Goal: Transaction & Acquisition: Purchase product/service

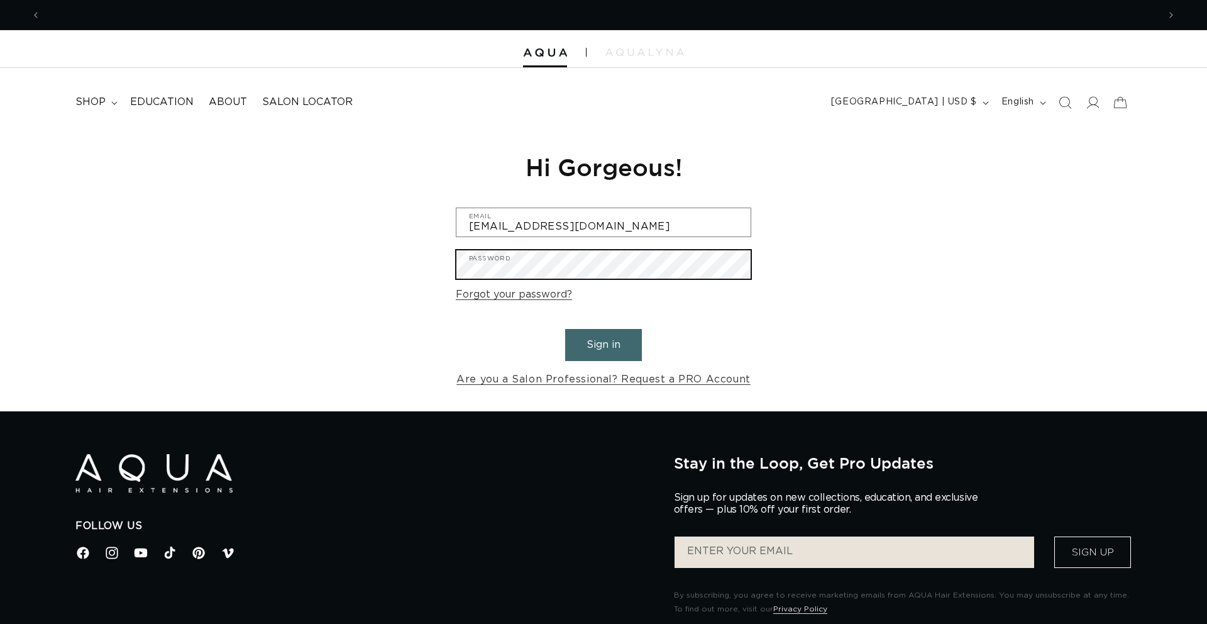
scroll to position [0, 1118]
click at [565, 329] on button "Sign in" at bounding box center [603, 345] width 77 height 32
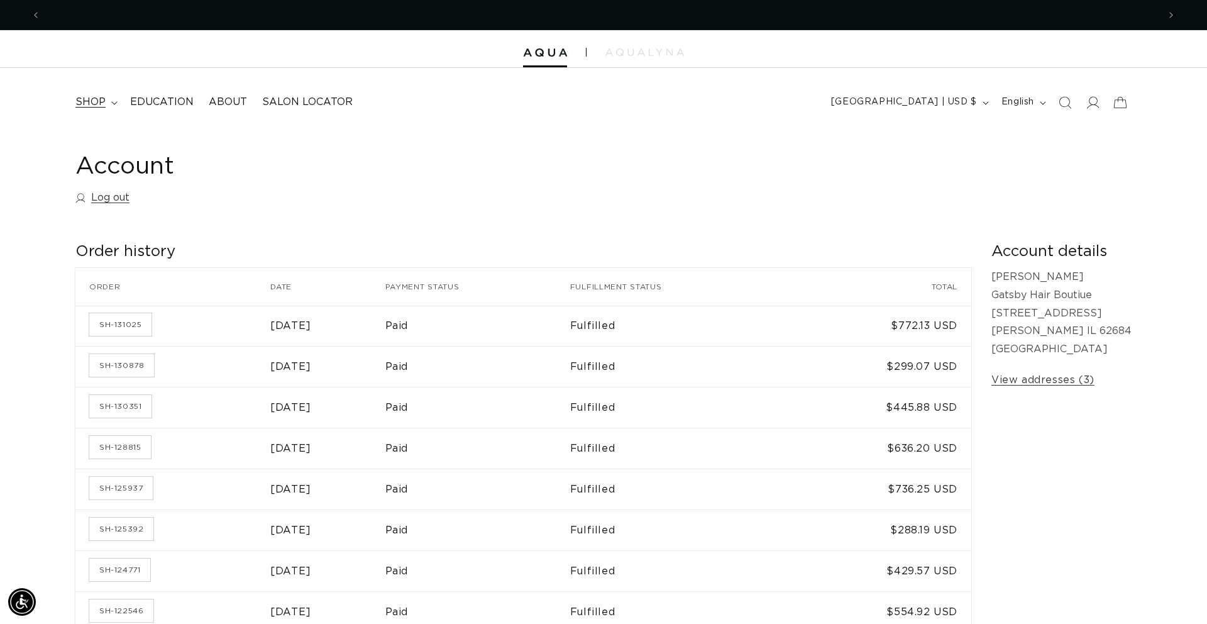
scroll to position [0, 2236]
click at [111, 102] on icon at bounding box center [114, 102] width 6 height 3
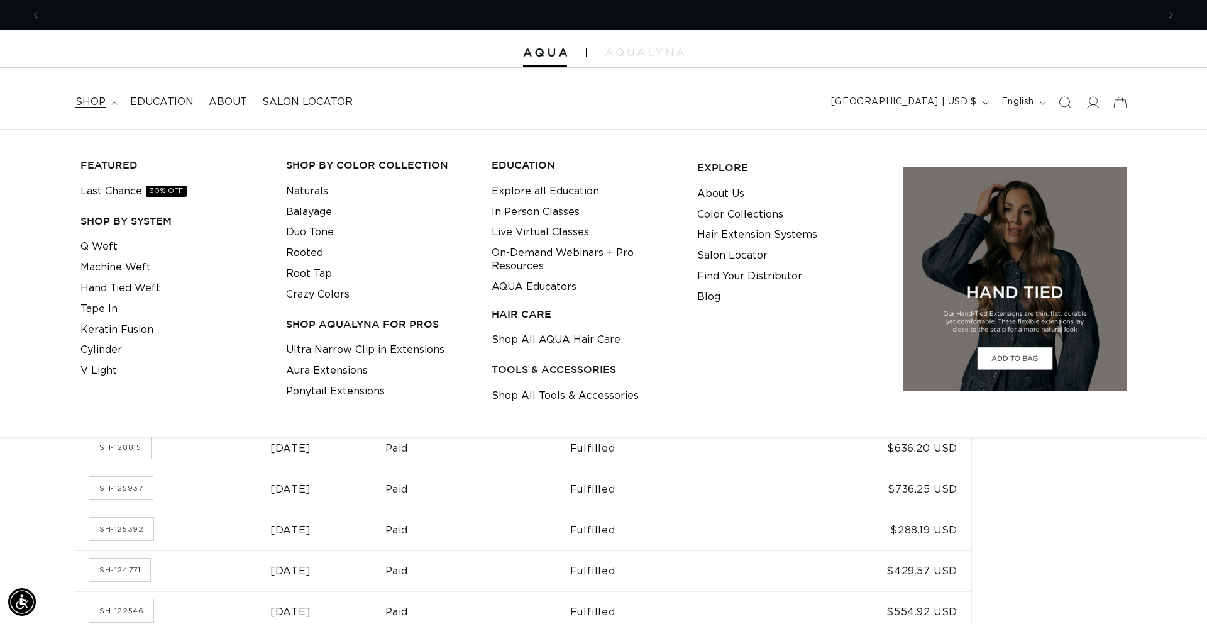
click at [139, 285] on link "Hand Tied Weft" at bounding box center [120, 288] width 80 height 21
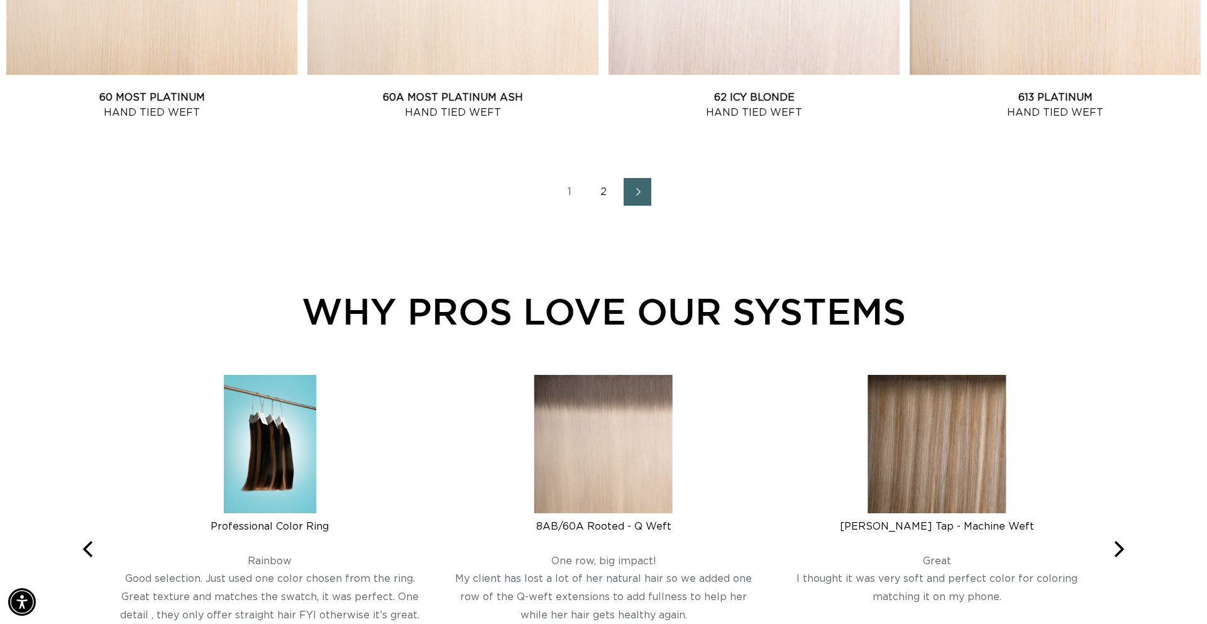
scroll to position [1872, 0]
click at [604, 187] on link "2" at bounding box center [604, 191] width 28 height 28
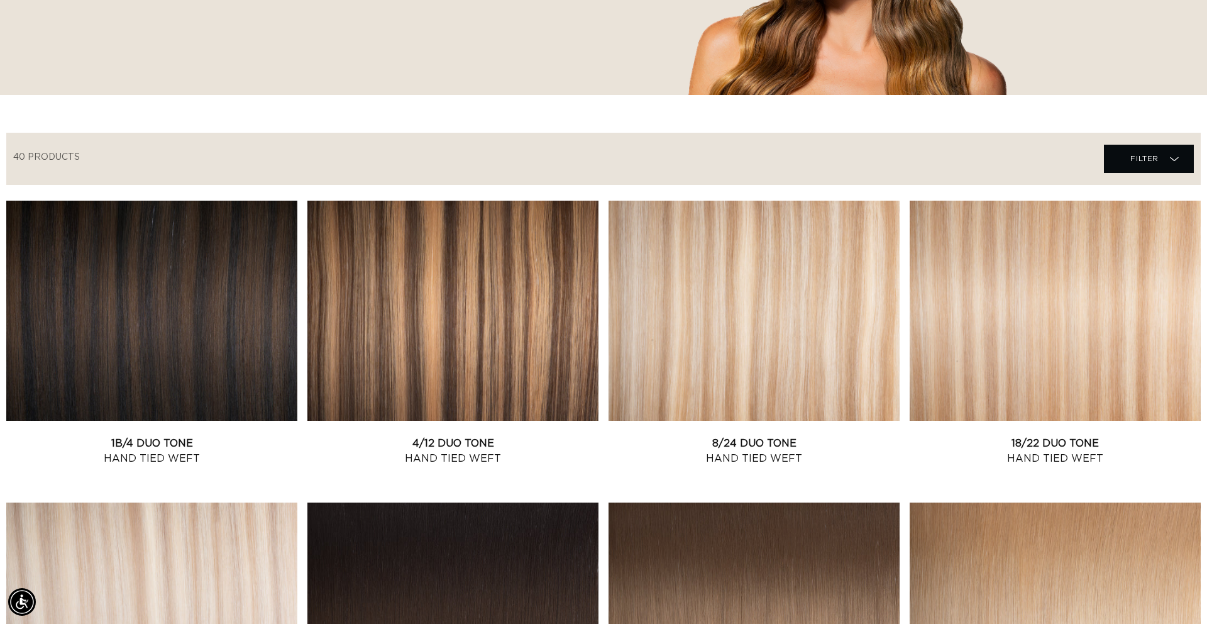
scroll to position [316, 0]
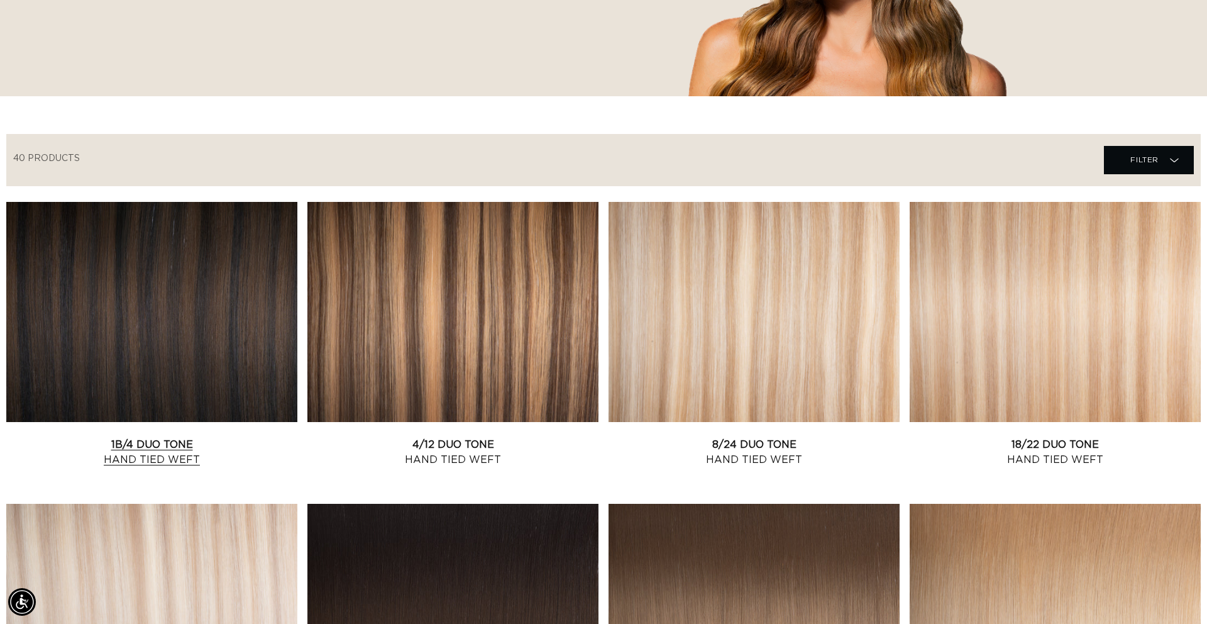
click at [99, 437] on link "1B/4 Duo Tone Hand Tied Weft" at bounding box center [151, 452] width 291 height 30
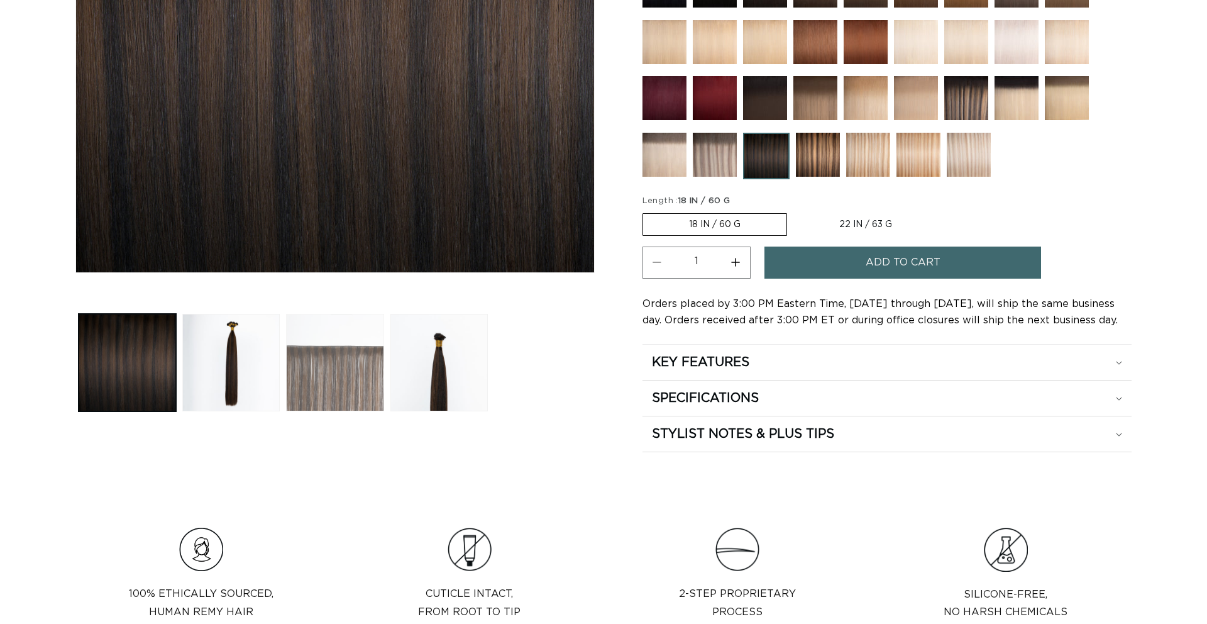
click at [326, 374] on button "Load image 3 in gallery view" at bounding box center [334, 362] width 97 height 97
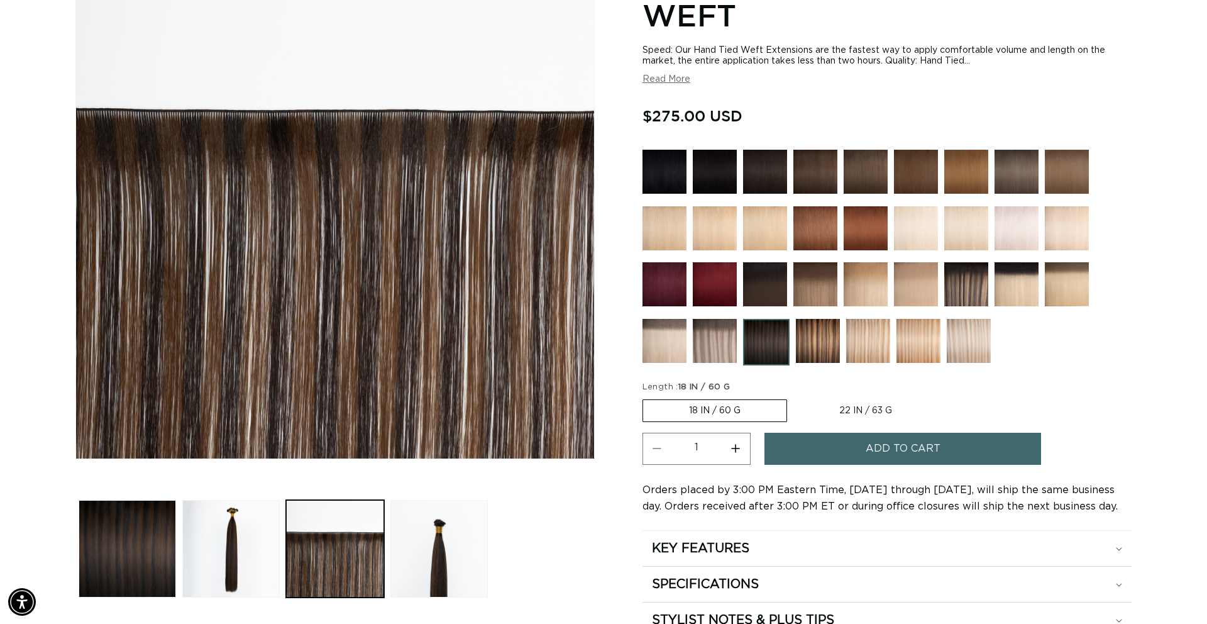
click at [802, 284] on img at bounding box center [815, 284] width 44 height 44
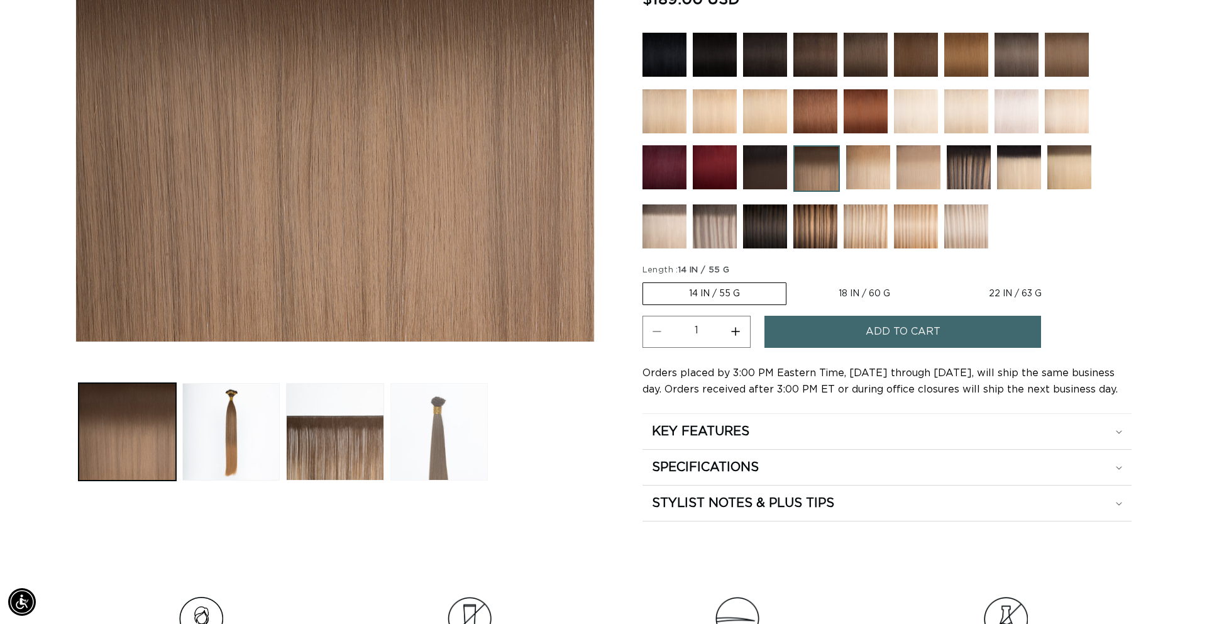
scroll to position [0, 2236]
click at [443, 433] on button "Load image 4 in gallery view" at bounding box center [438, 431] width 97 height 97
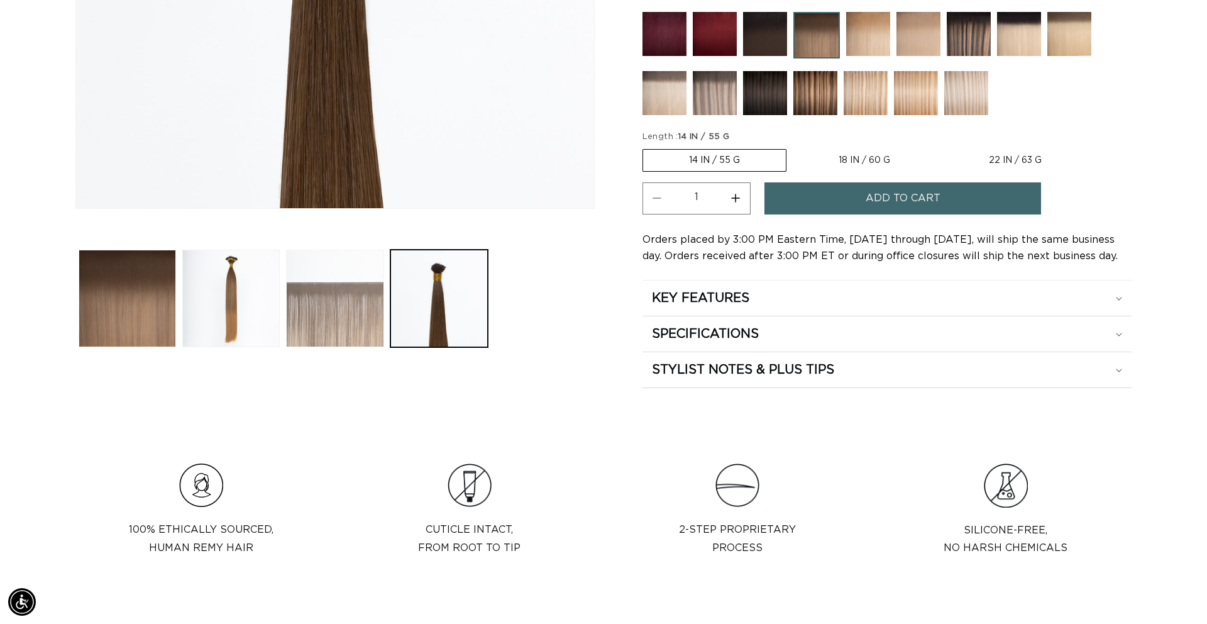
scroll to position [0, 0]
click at [334, 297] on button "Load image 3 in gallery view" at bounding box center [334, 298] width 97 height 97
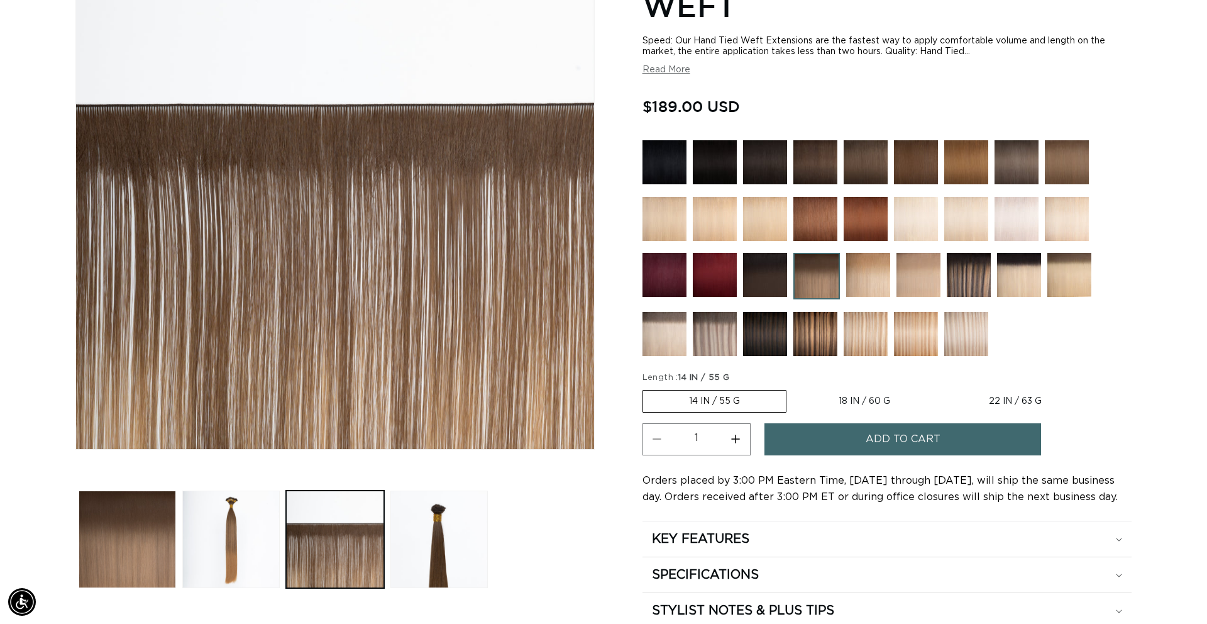
scroll to position [0, 1118]
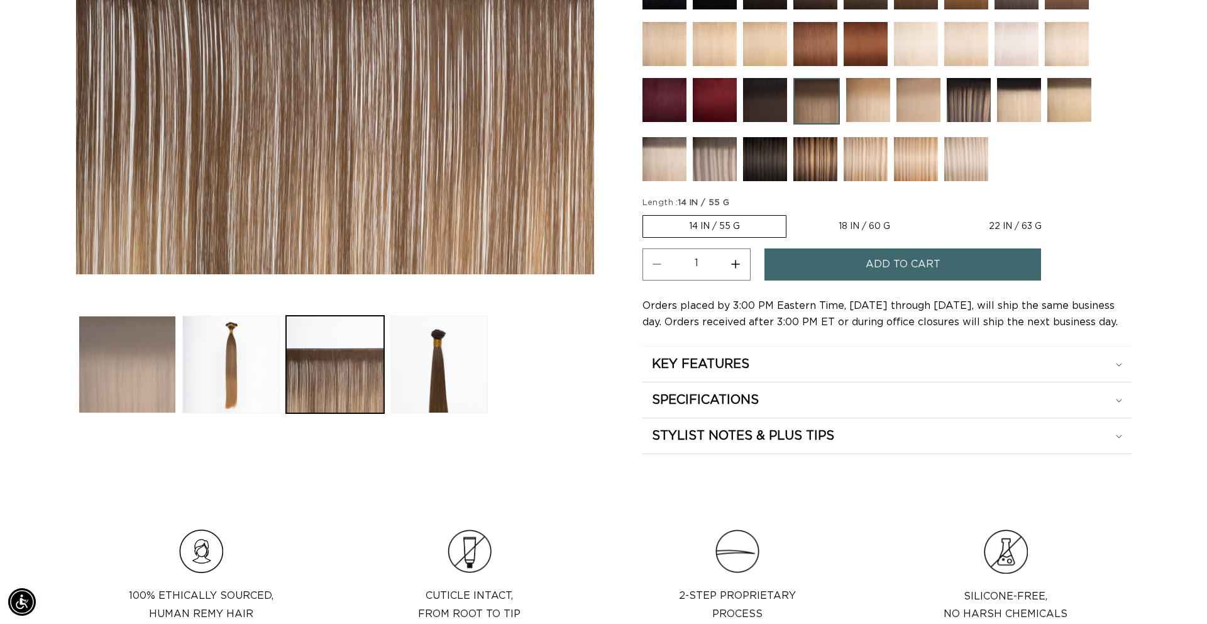
click at [156, 380] on button "Load image 1 in gallery view" at bounding box center [127, 364] width 97 height 97
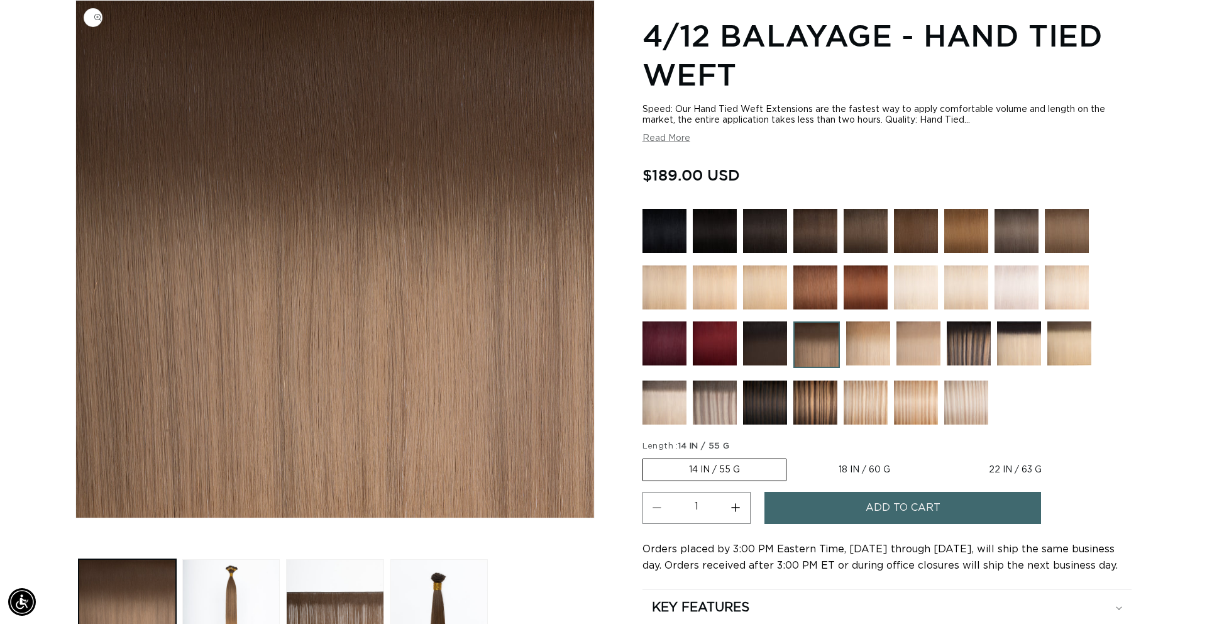
scroll to position [0, 2236]
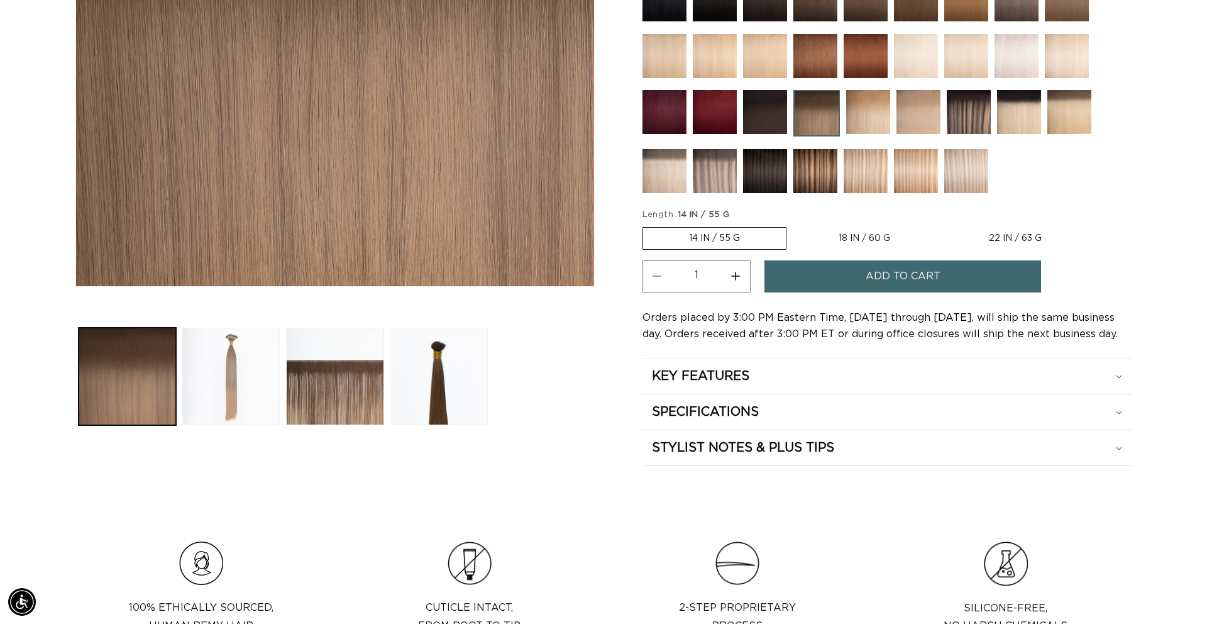
click at [243, 397] on button "Load image 2 in gallery view" at bounding box center [230, 376] width 97 height 97
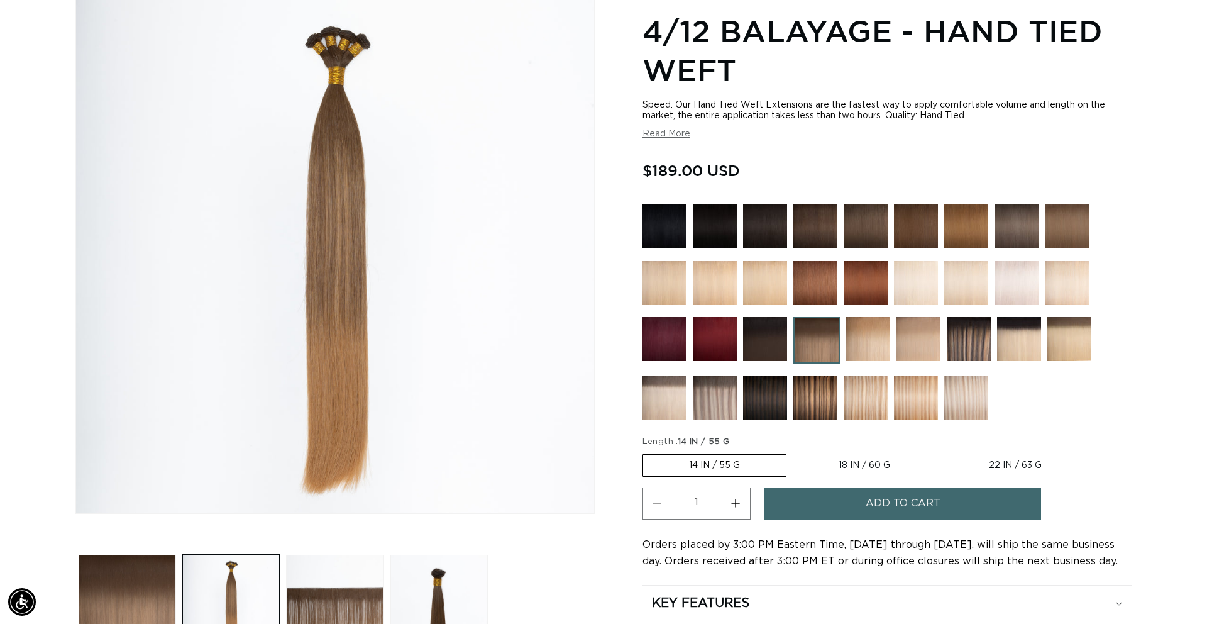
scroll to position [179, 0]
click at [972, 332] on img at bounding box center [969, 338] width 44 height 44
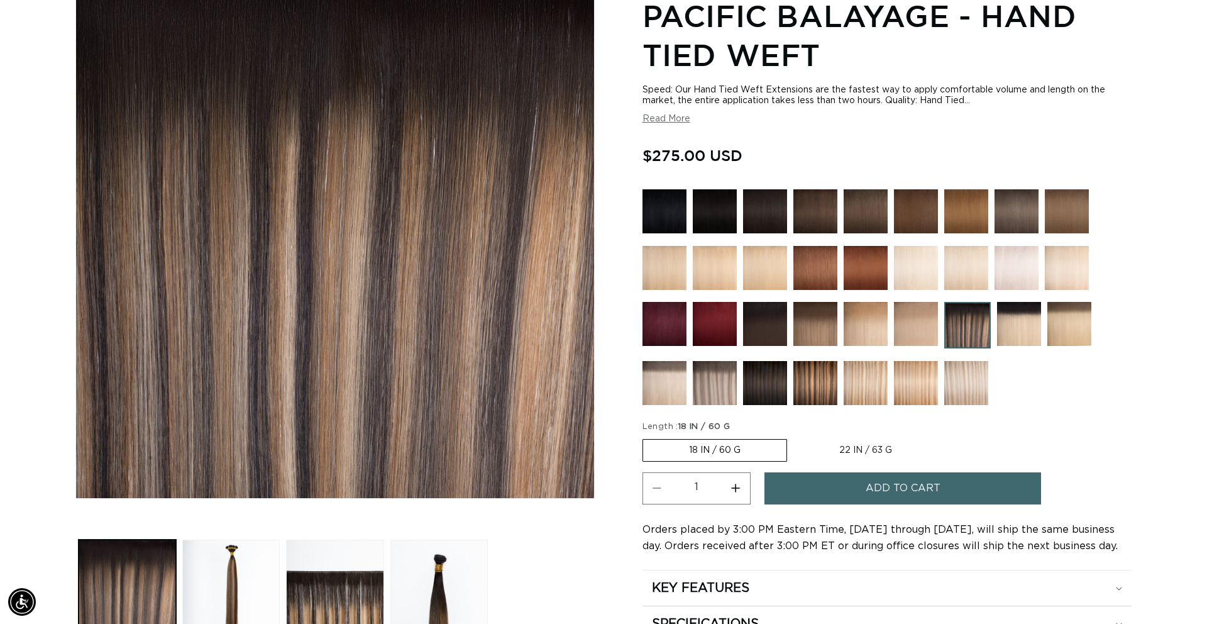
click at [744, 389] on img at bounding box center [765, 383] width 44 height 44
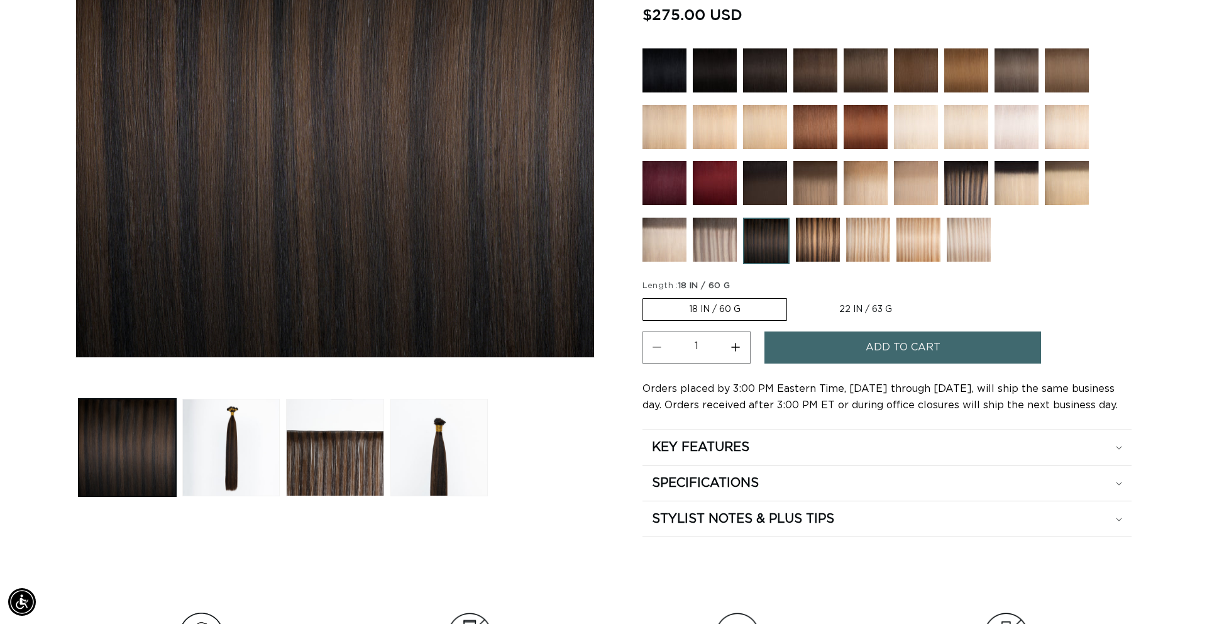
scroll to position [0, 1118]
click at [822, 183] on img at bounding box center [815, 183] width 44 height 44
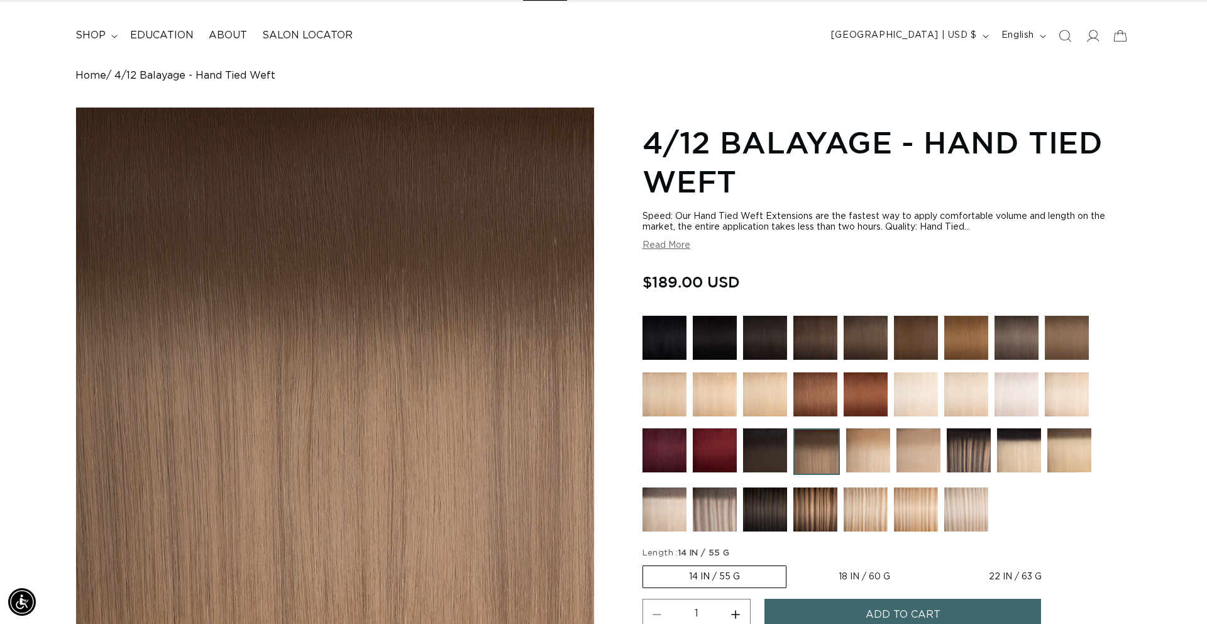
click at [821, 605] on button "Add to cart" at bounding box center [903, 615] width 277 height 32
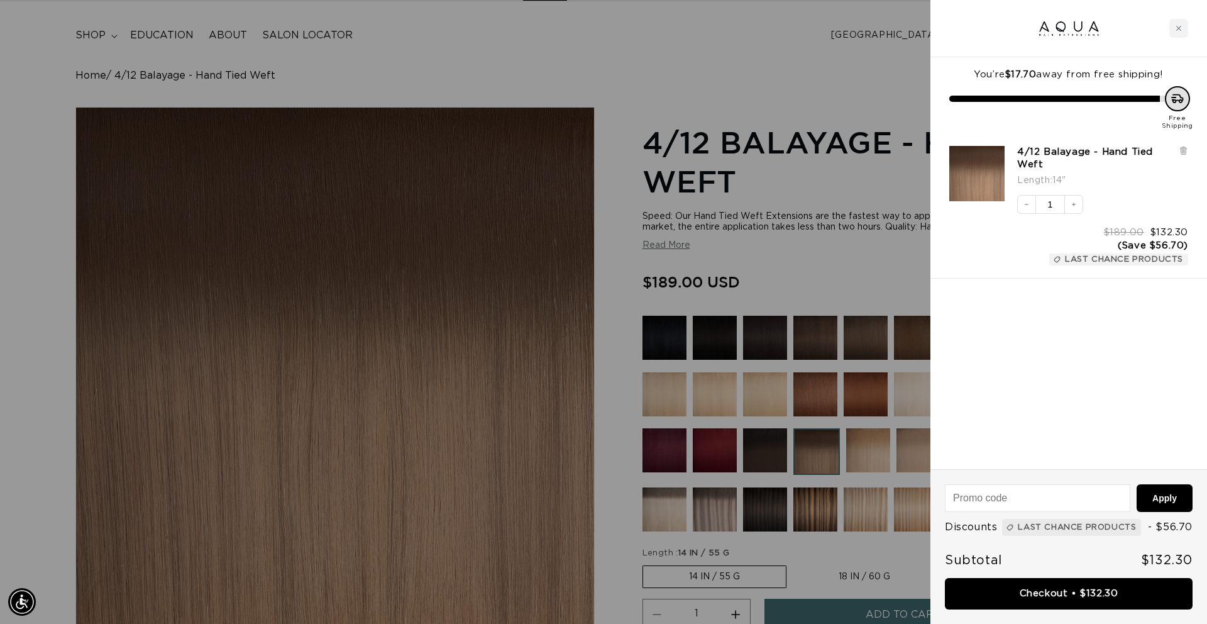
scroll to position [0, 1118]
click at [969, 175] on img "4/12 Balayage - Hand Tied Weft - 14&quot;" at bounding box center [976, 173] width 55 height 55
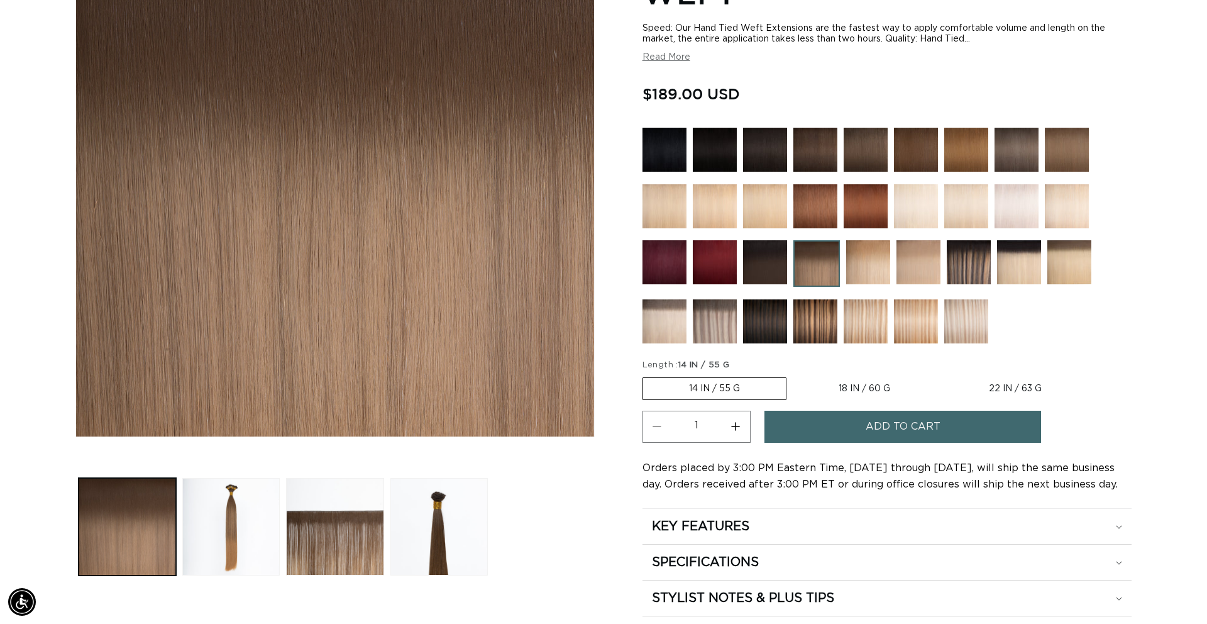
scroll to position [0, 1118]
click at [226, 521] on button "Load image 2 in gallery view" at bounding box center [230, 526] width 97 height 97
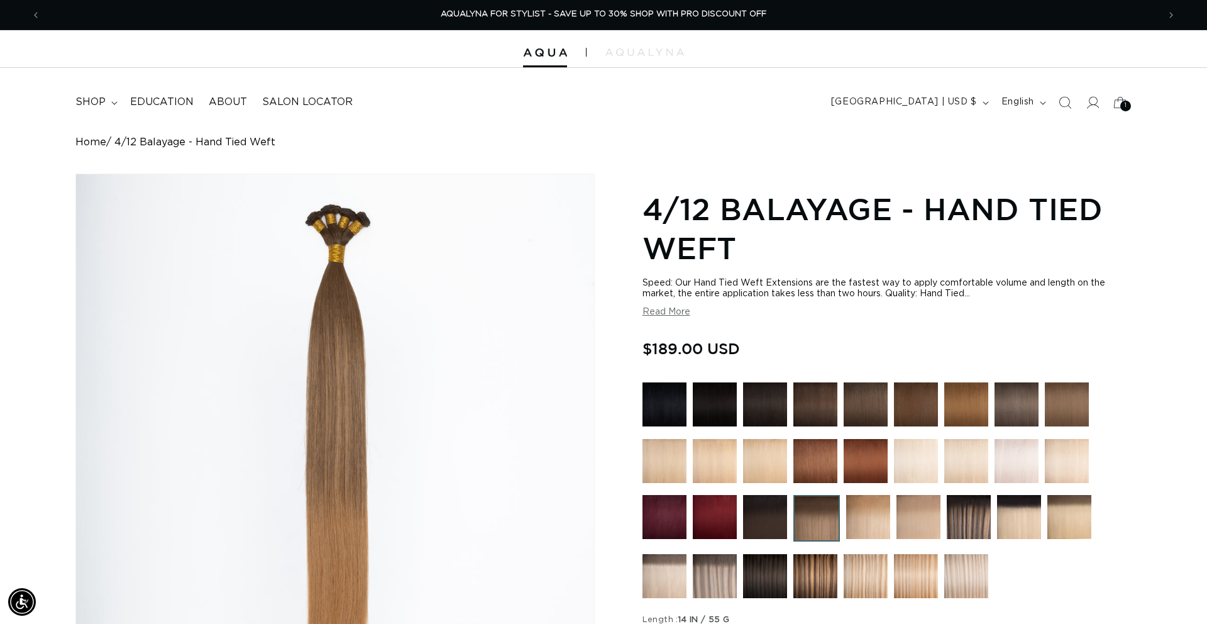
scroll to position [4, 0]
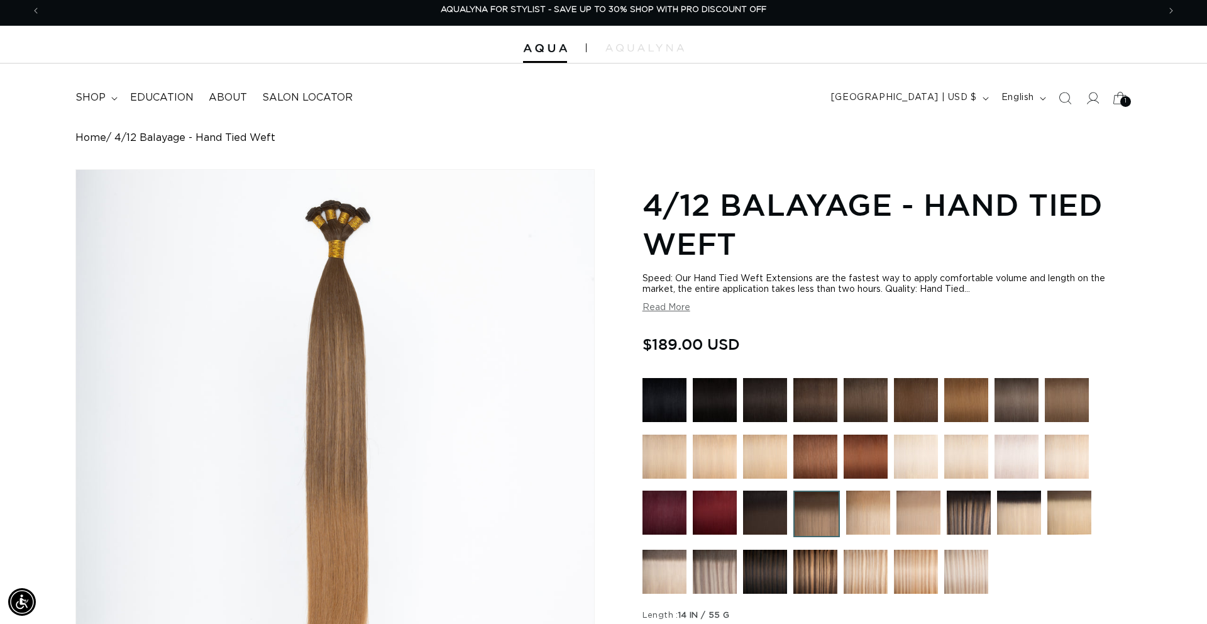
click at [1125, 101] on span "1" at bounding box center [1126, 101] width 3 height 11
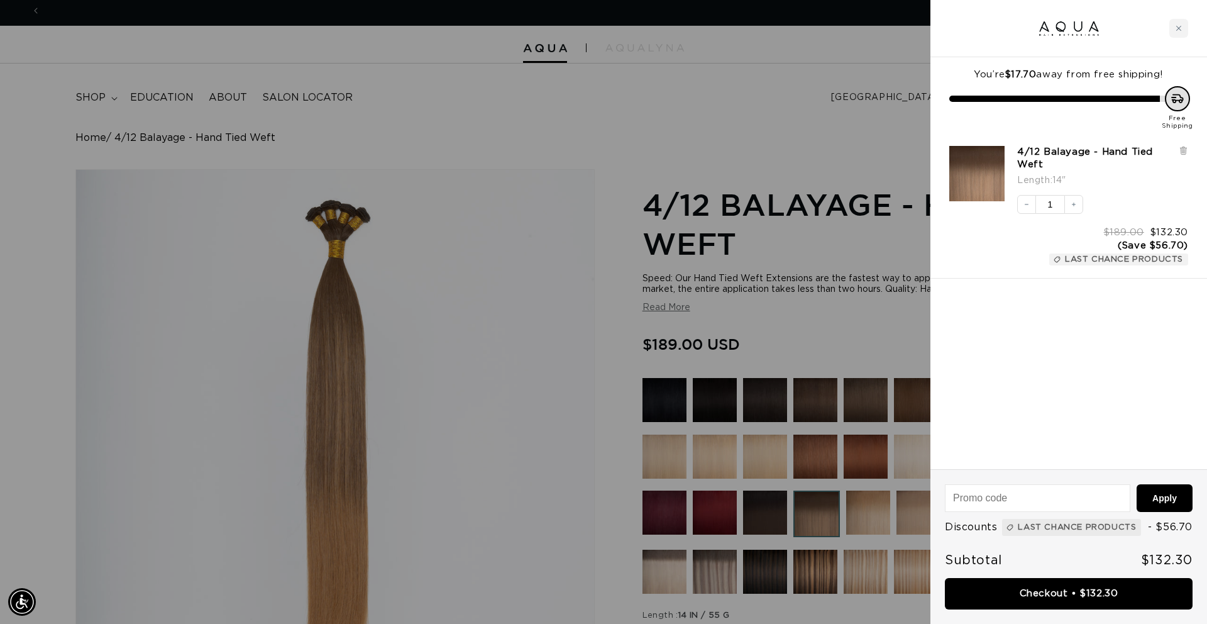
scroll to position [0, 0]
